Goal: Task Accomplishment & Management: Manage account settings

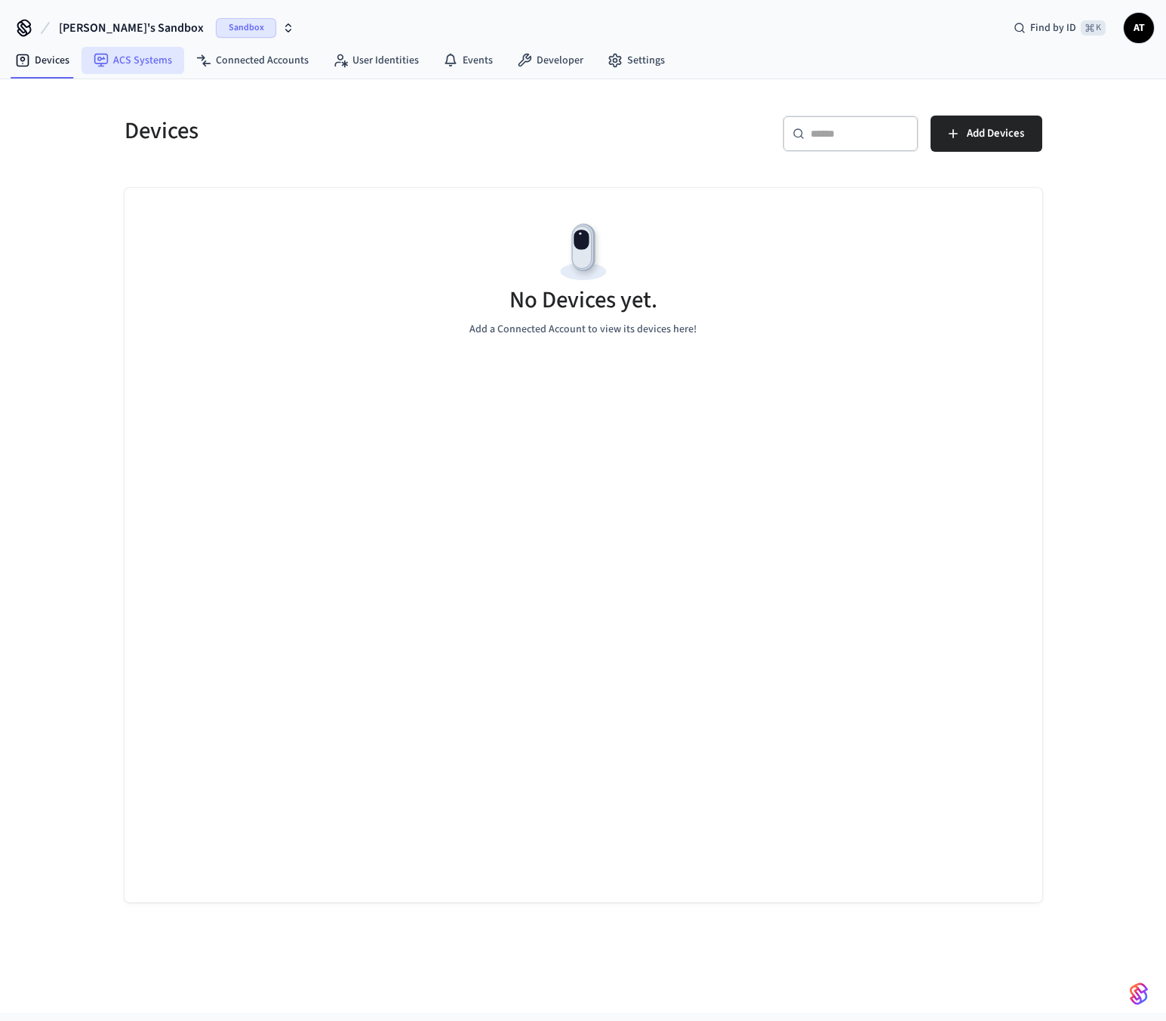
click at [165, 57] on link "ACS Systems" at bounding box center [133, 60] width 103 height 27
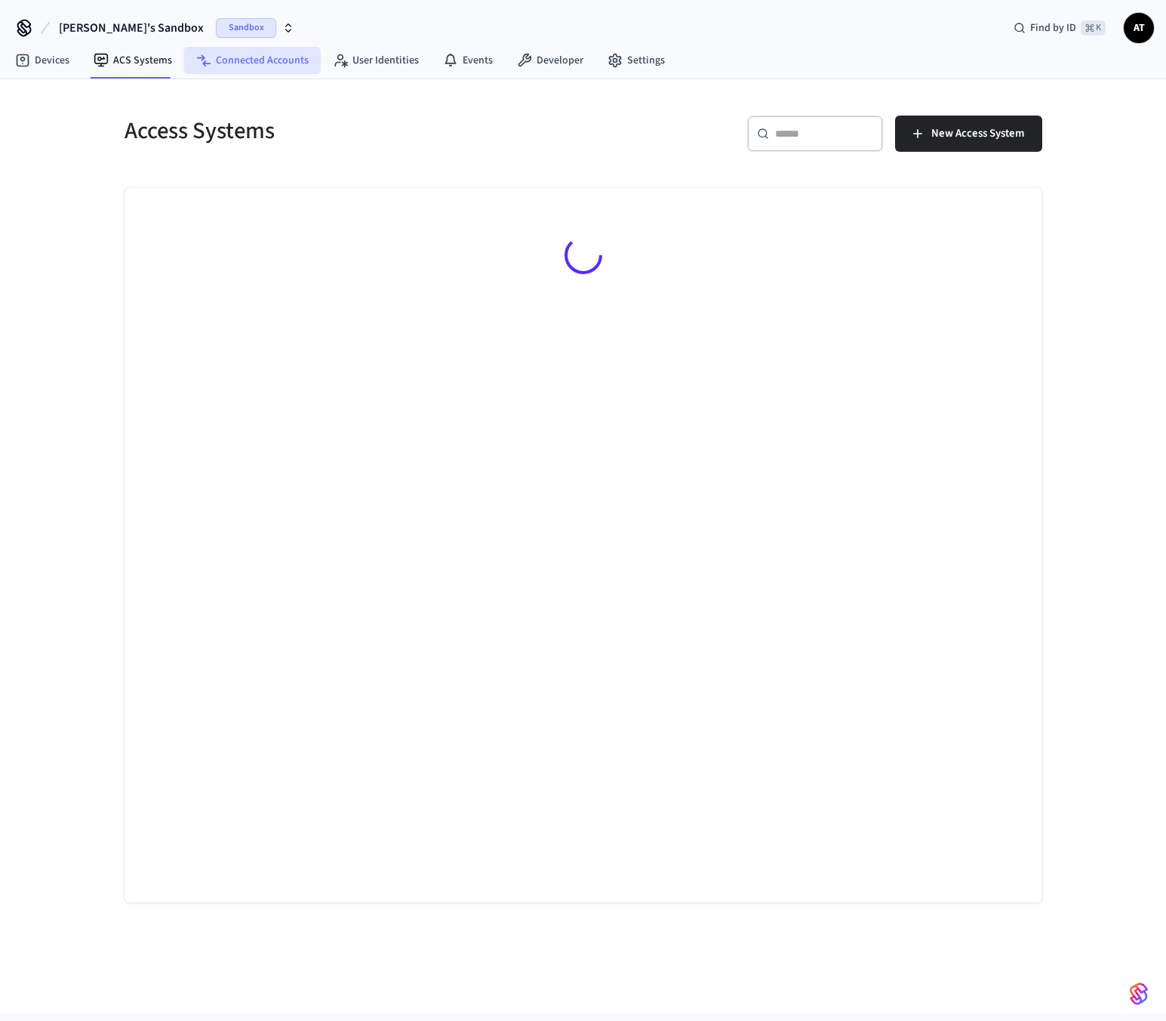
click at [252, 59] on link "Connected Accounts" at bounding box center [252, 60] width 137 height 27
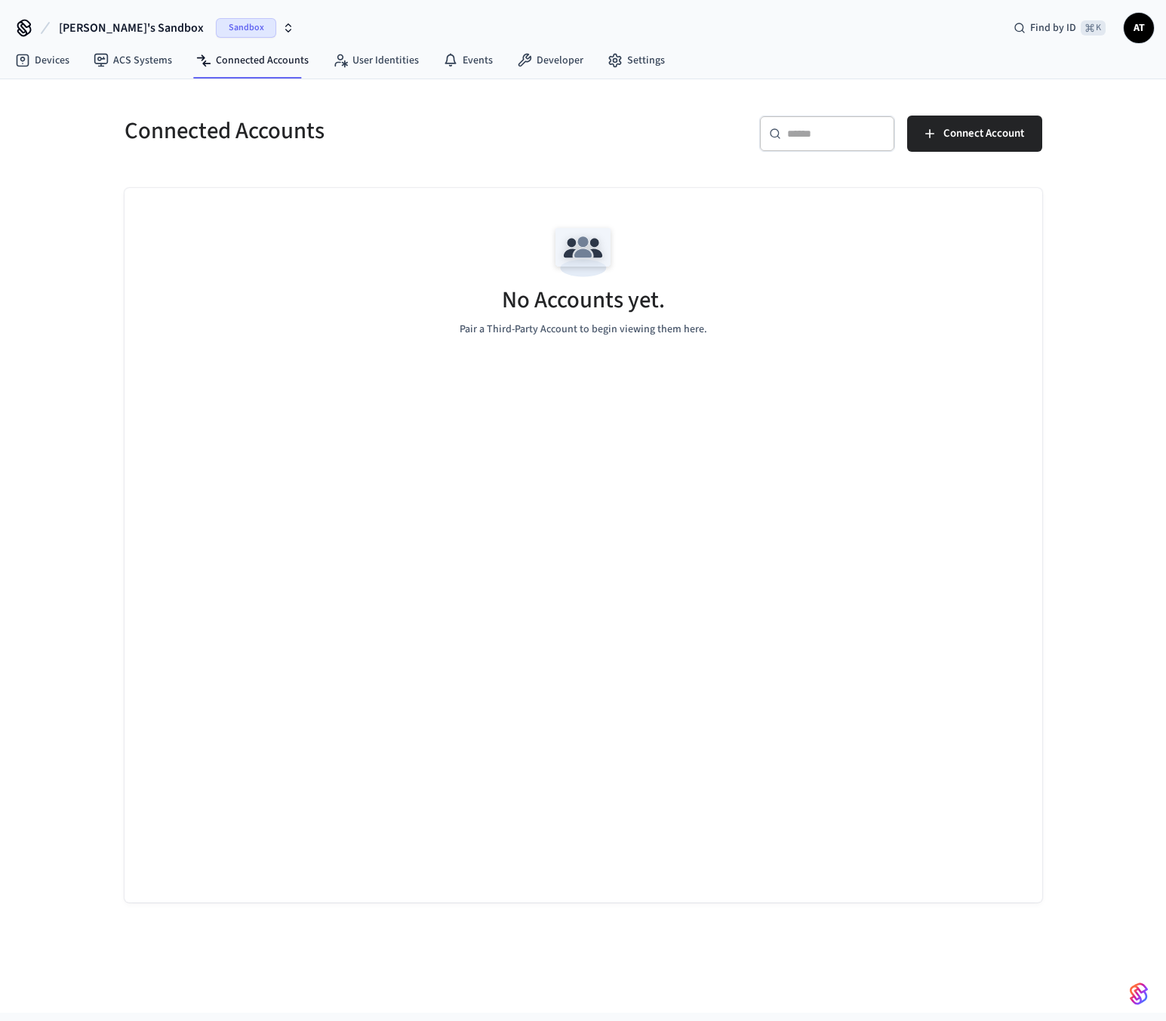
click at [1142, 31] on span "AT" at bounding box center [1139, 27] width 27 height 27
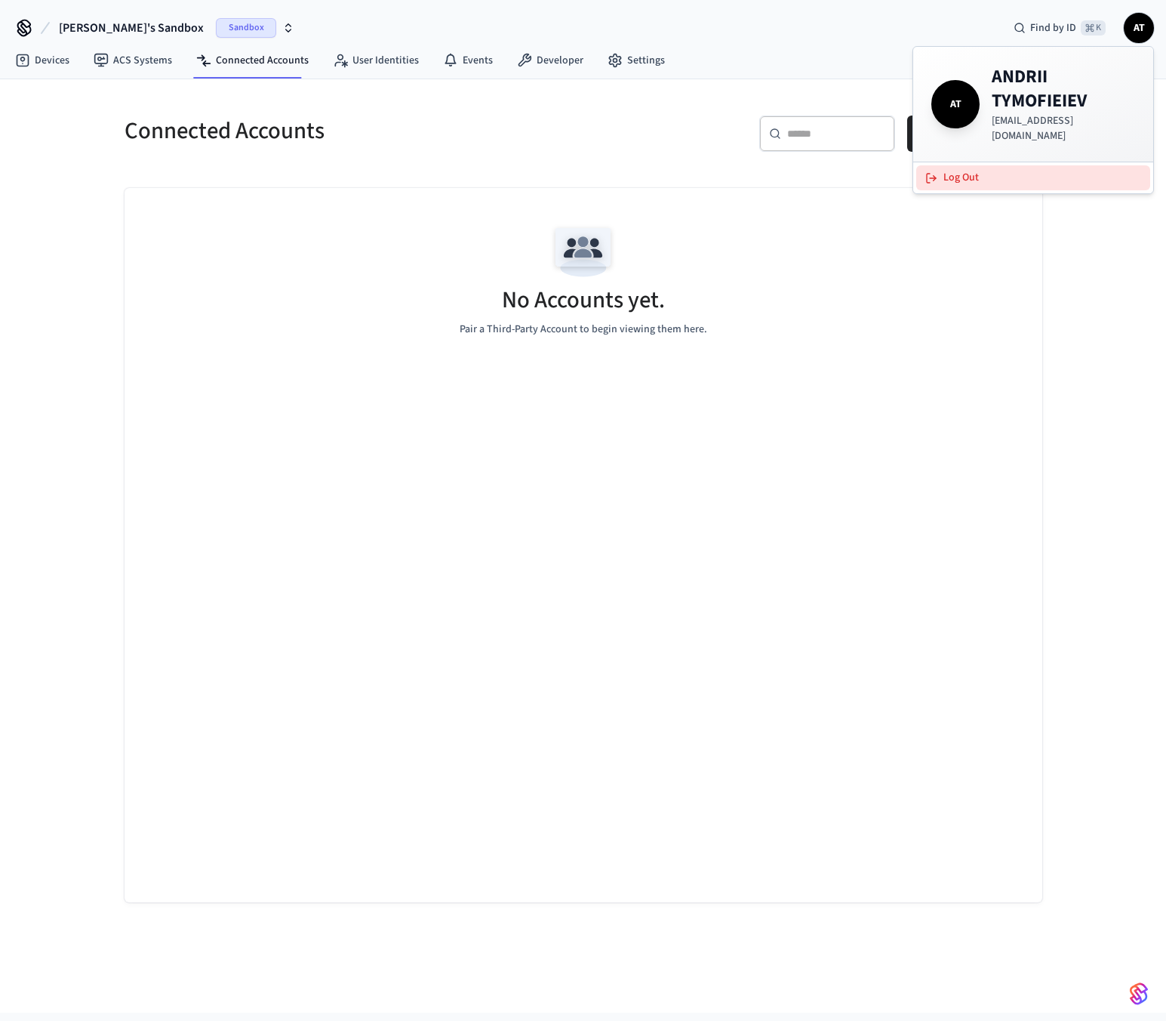
click at [1059, 165] on button "Log Out" at bounding box center [1034, 177] width 234 height 25
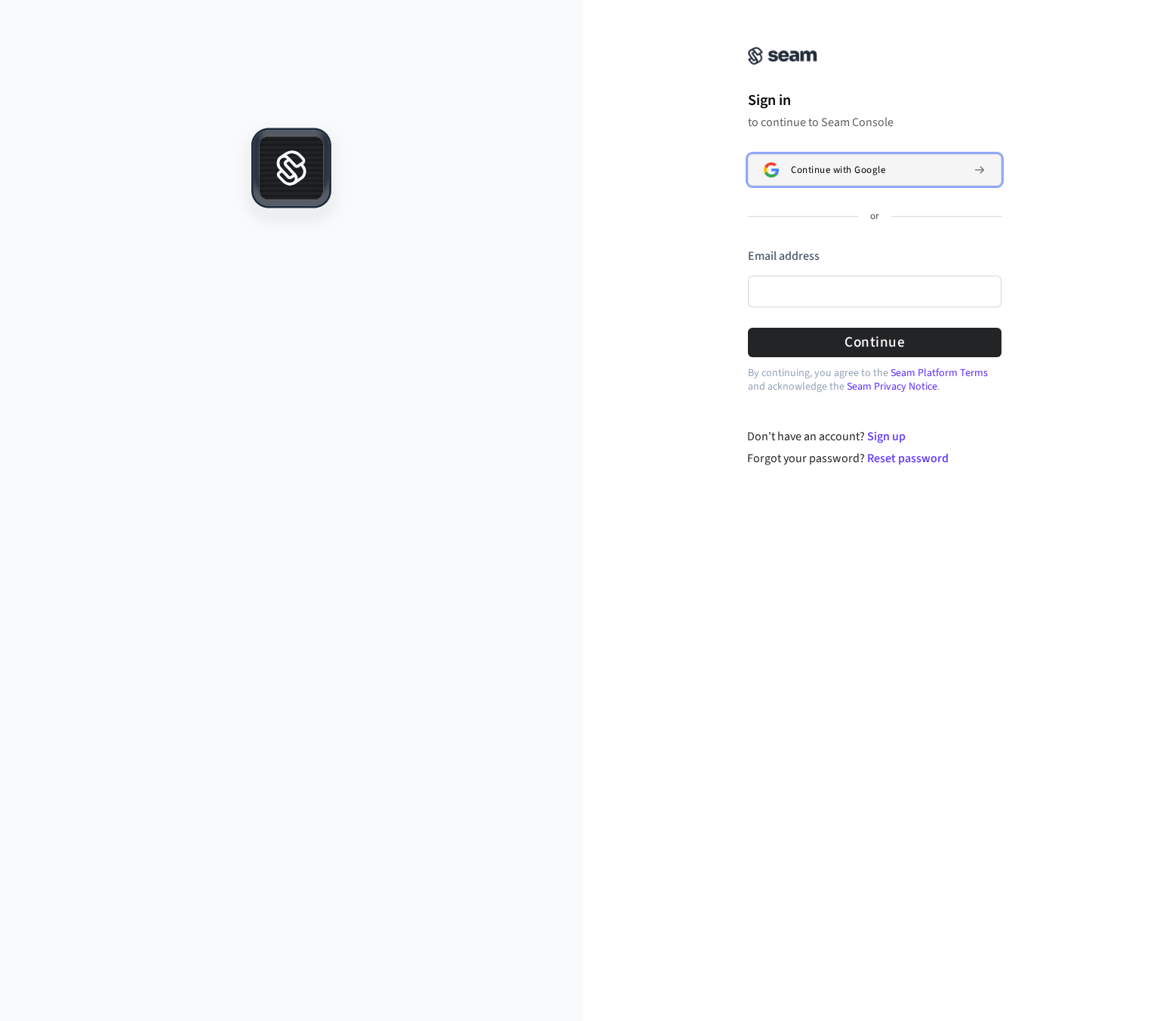
click at [884, 168] on span "Continue with Google" at bounding box center [838, 170] width 94 height 12
